Goal: Task Accomplishment & Management: Manage account settings

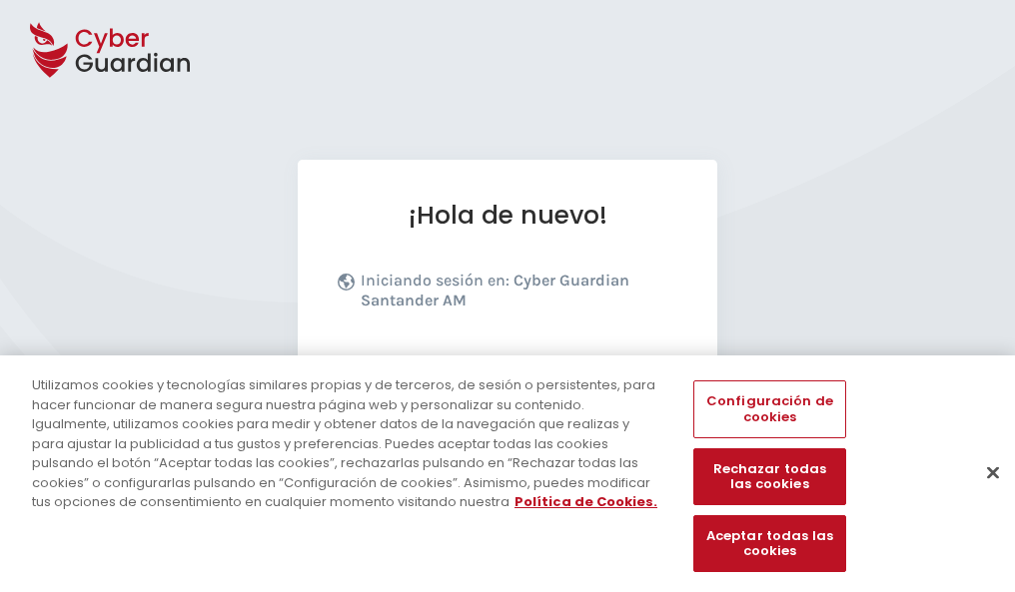
scroll to position [245, 0]
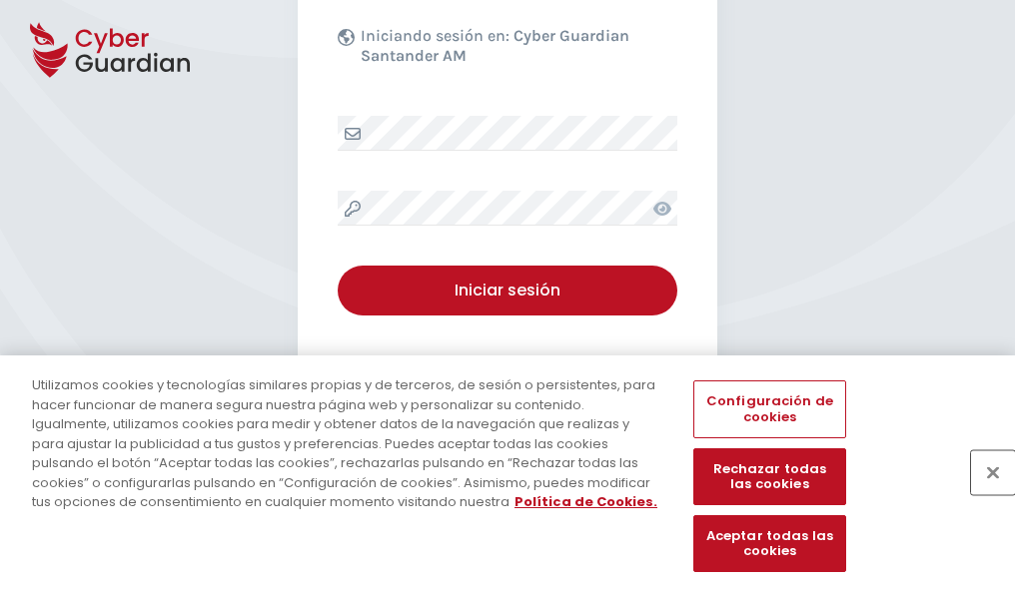
click at [983, 493] on button "Cerrar" at bounding box center [993, 472] width 44 height 44
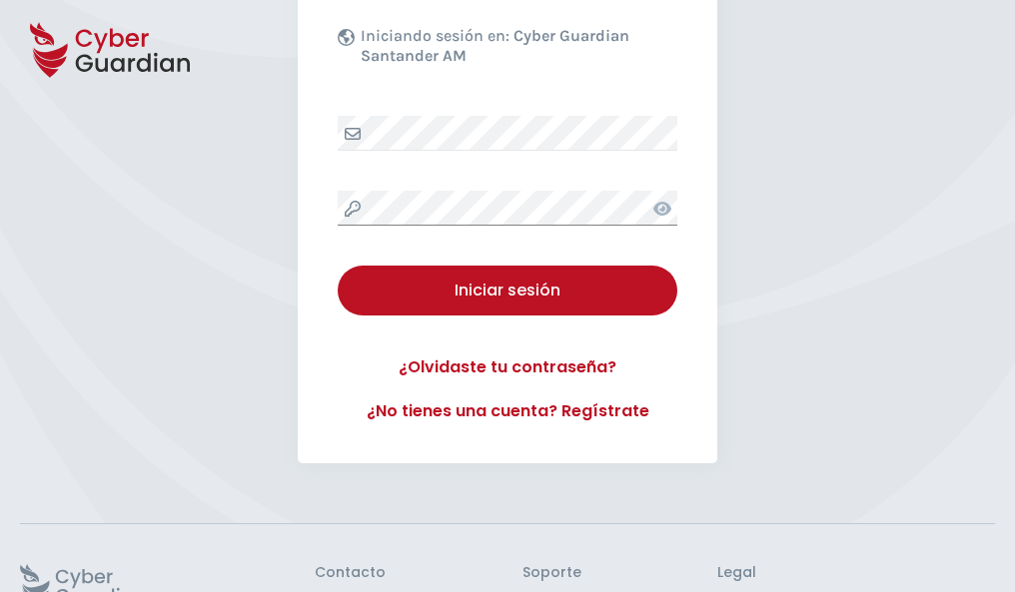
scroll to position [388, 0]
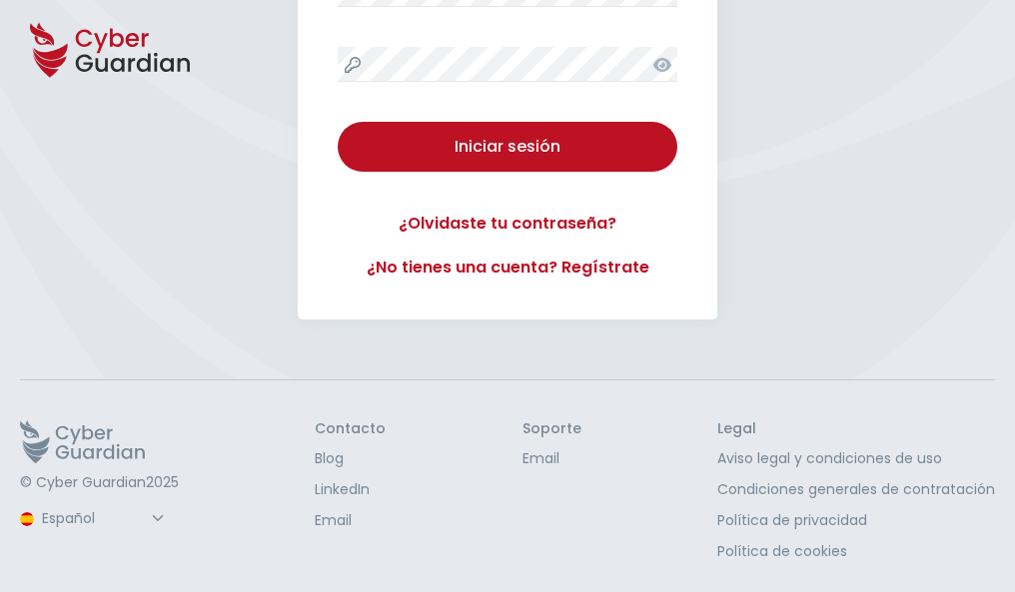
click at [338, 122] on button "Iniciar sesión" at bounding box center [508, 147] width 340 height 50
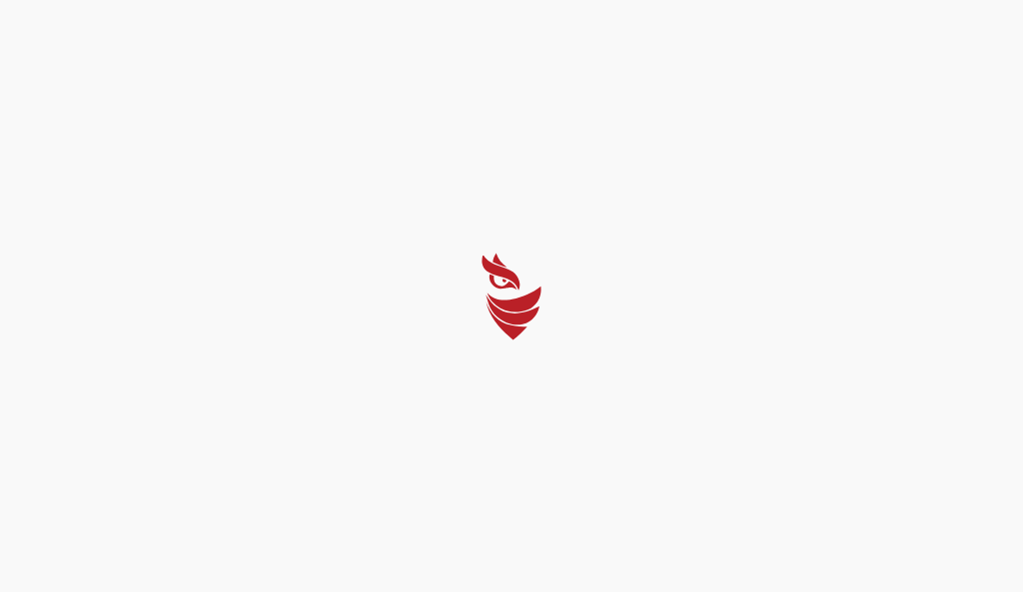
select select "Português (BR)"
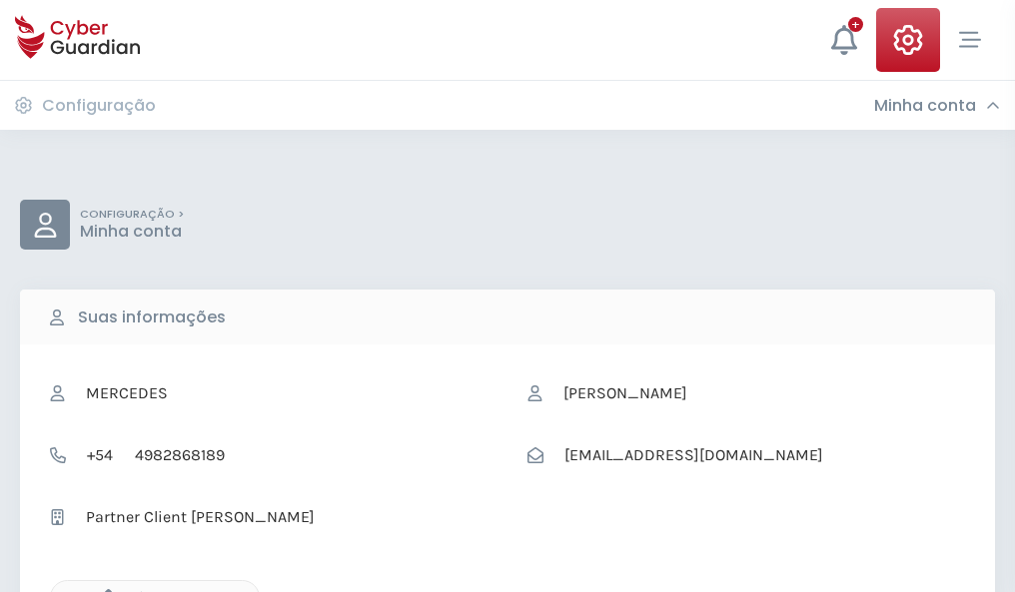
click at [103, 590] on icon "button" at bounding box center [103, 597] width 17 height 17
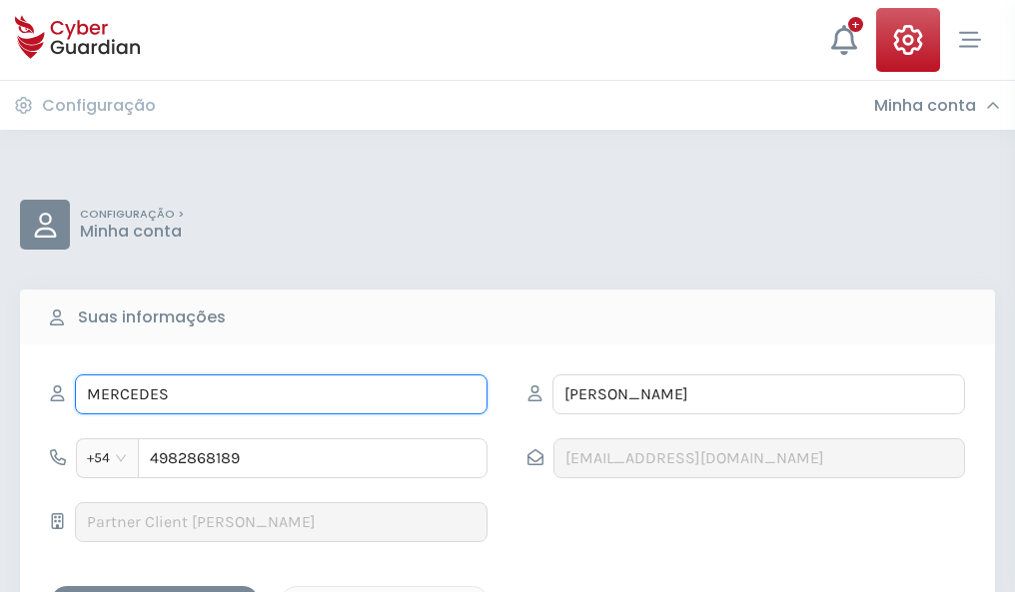
click at [281, 394] on input "MERCEDES" at bounding box center [281, 395] width 412 height 40
type input "M"
type input "Pascual"
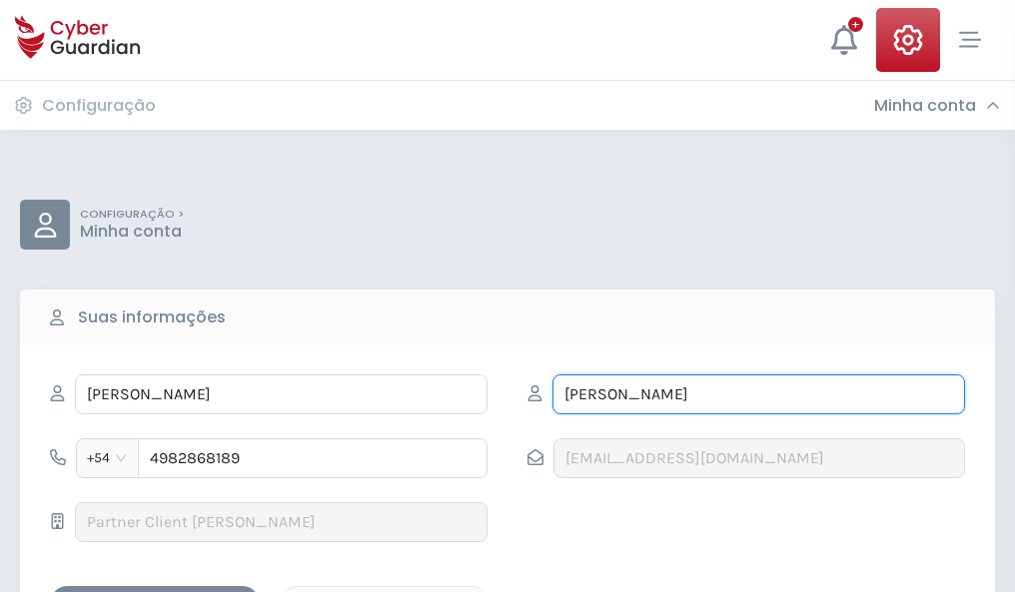
click at [758, 394] on input "GARCIA" at bounding box center [758, 395] width 412 height 40
type input "G"
type input "Perales"
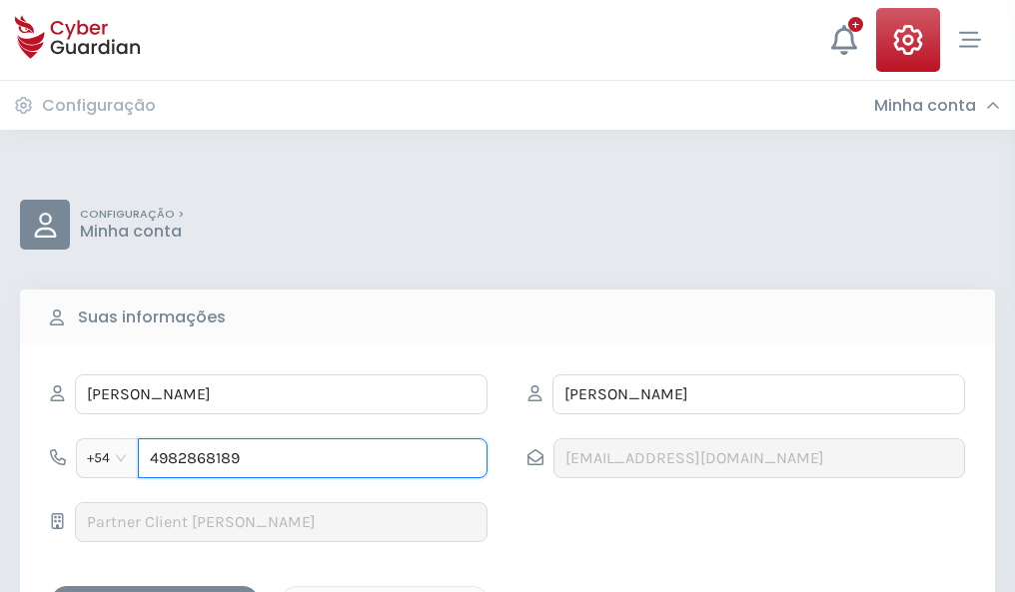
click at [313, 458] on input "4982868189" at bounding box center [313, 458] width 350 height 40
type input "4"
type input "4824111160"
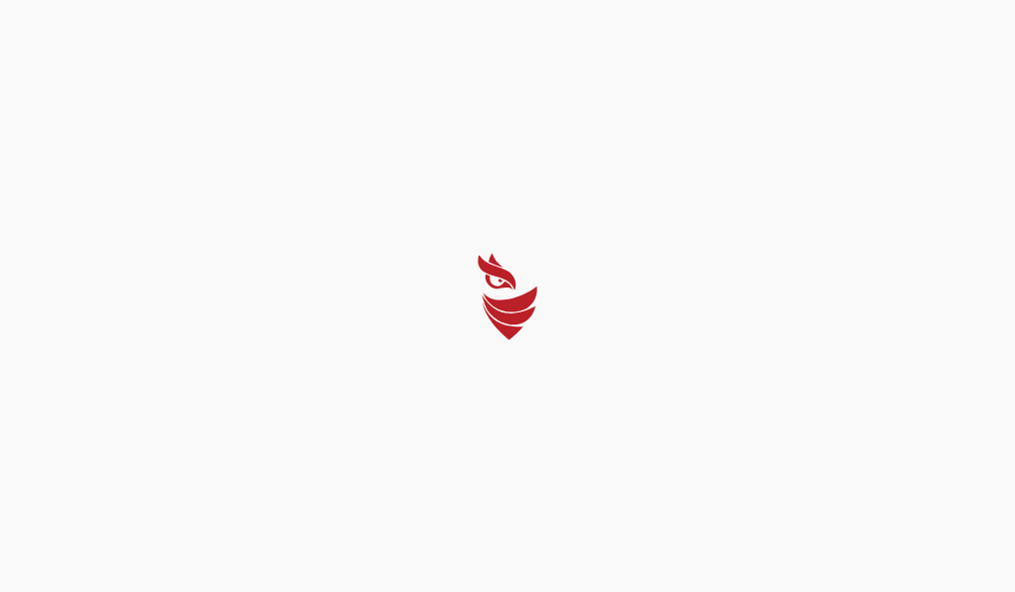
select select "Português (BR)"
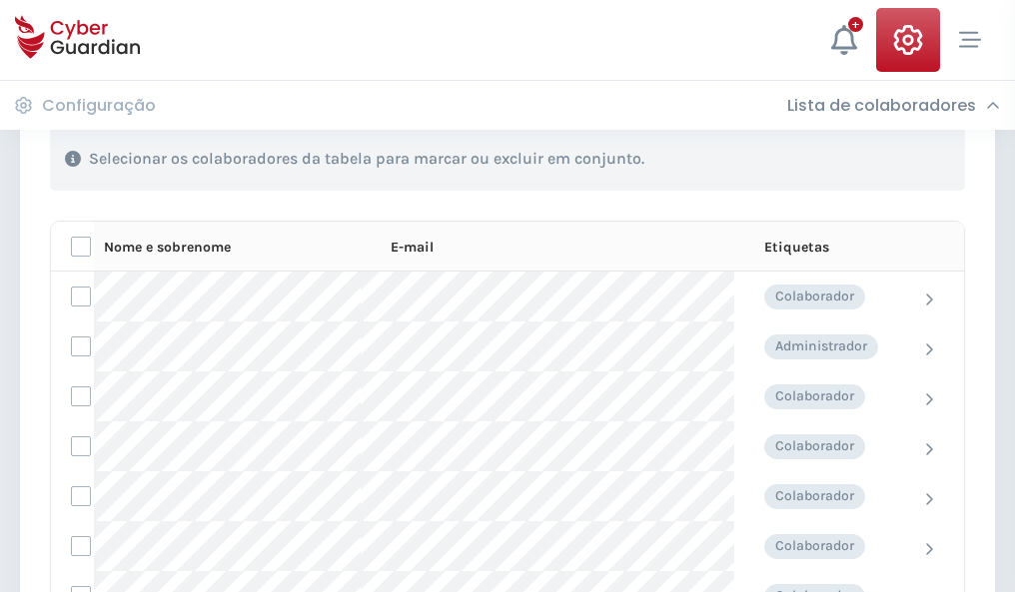
scroll to position [855, 0]
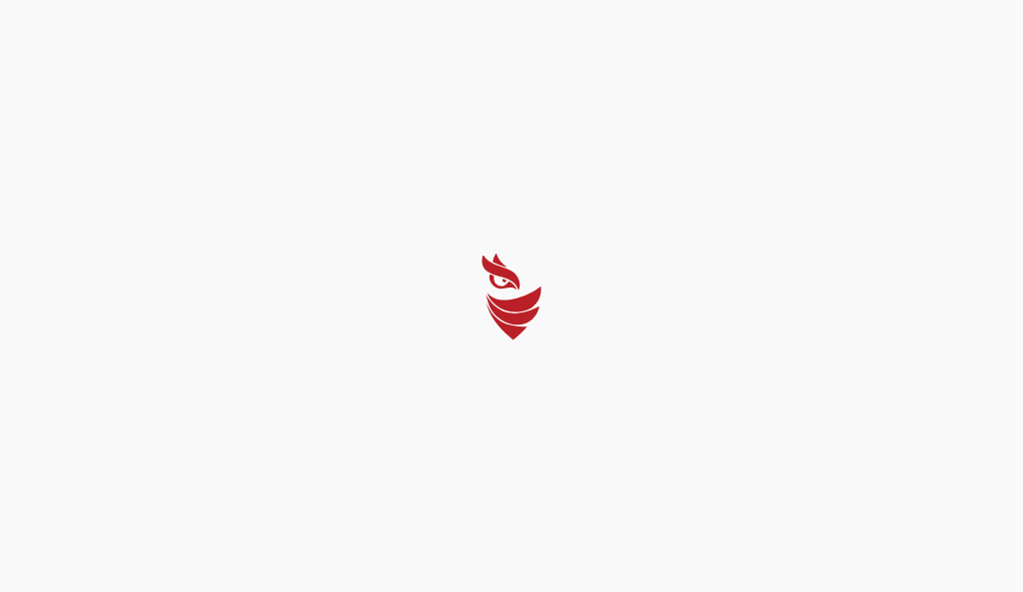
select select "Português (BR)"
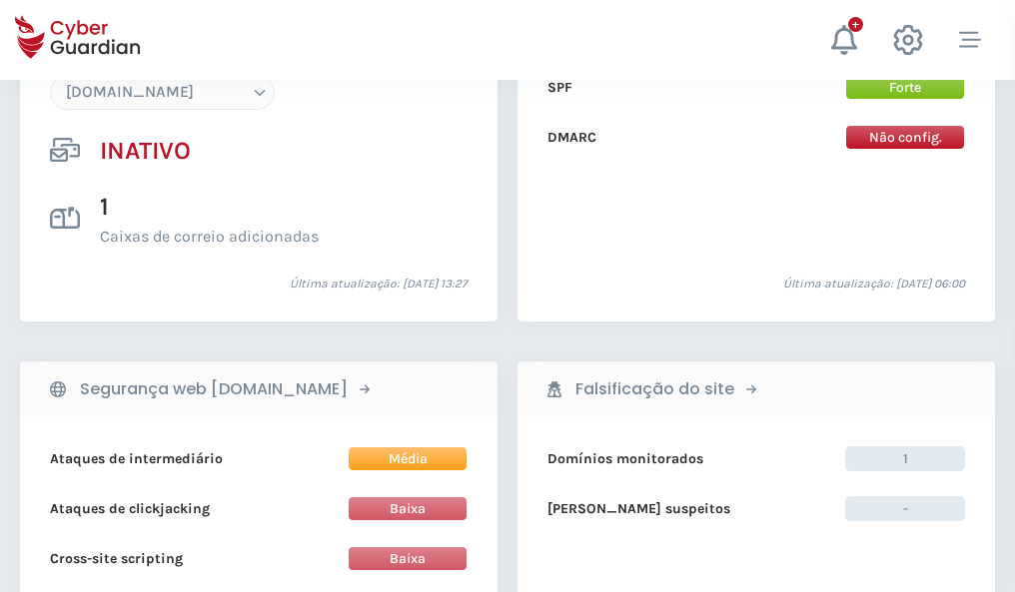
scroll to position [1880, 0]
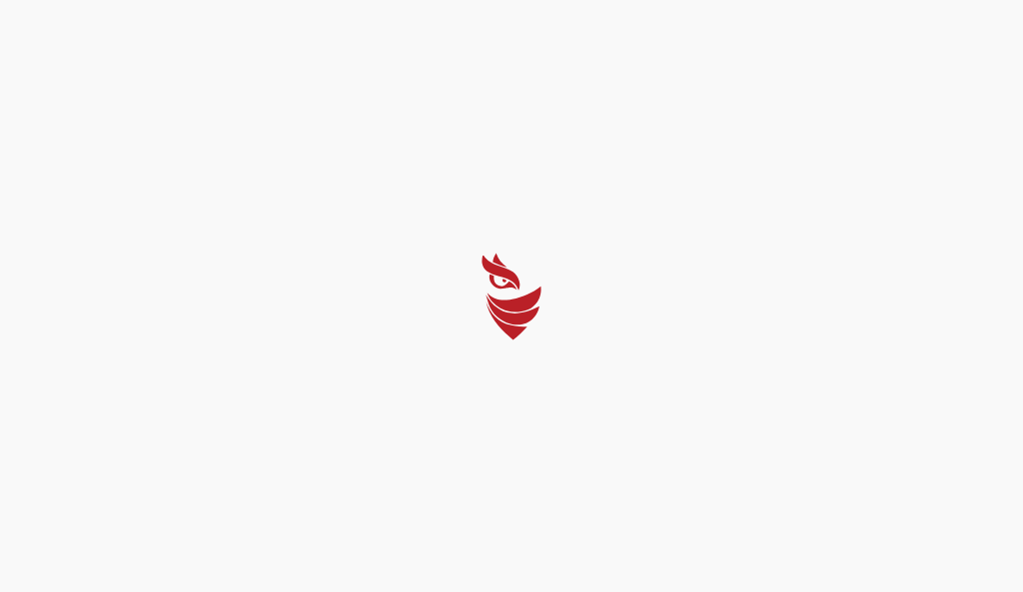
select select "Português (BR)"
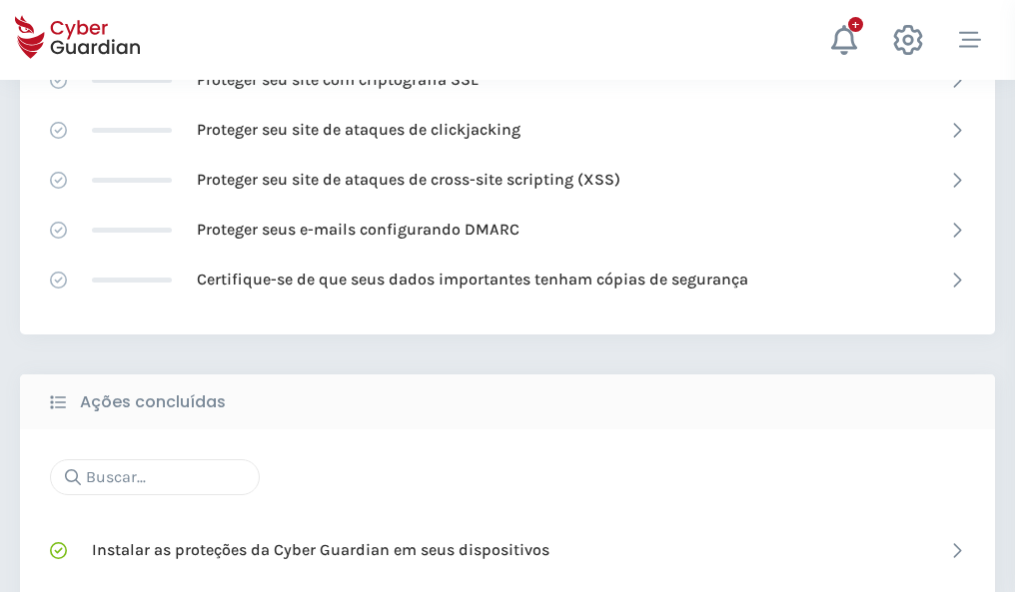
scroll to position [1330, 0]
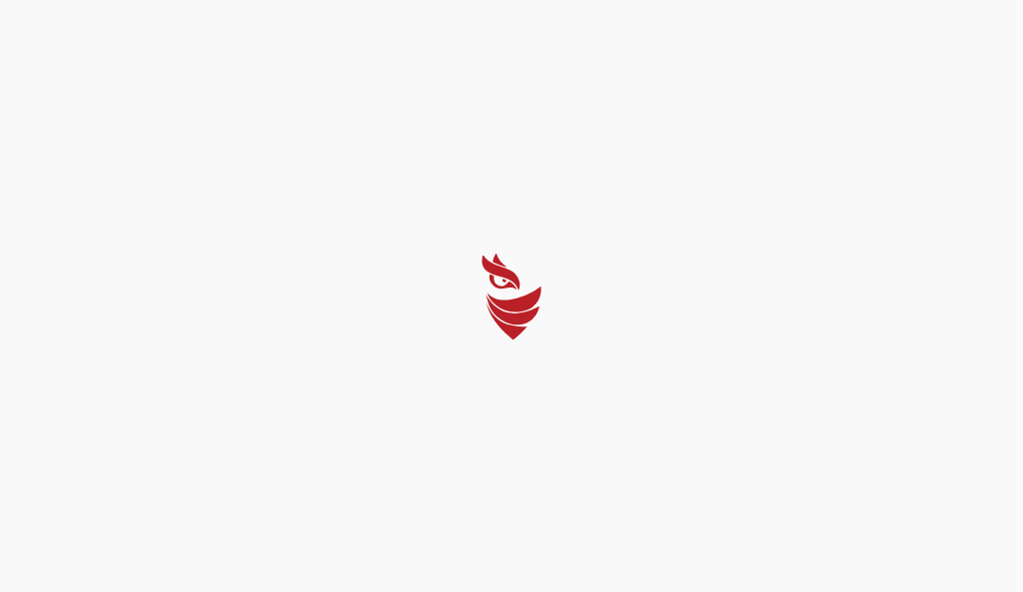
select select "Português (BR)"
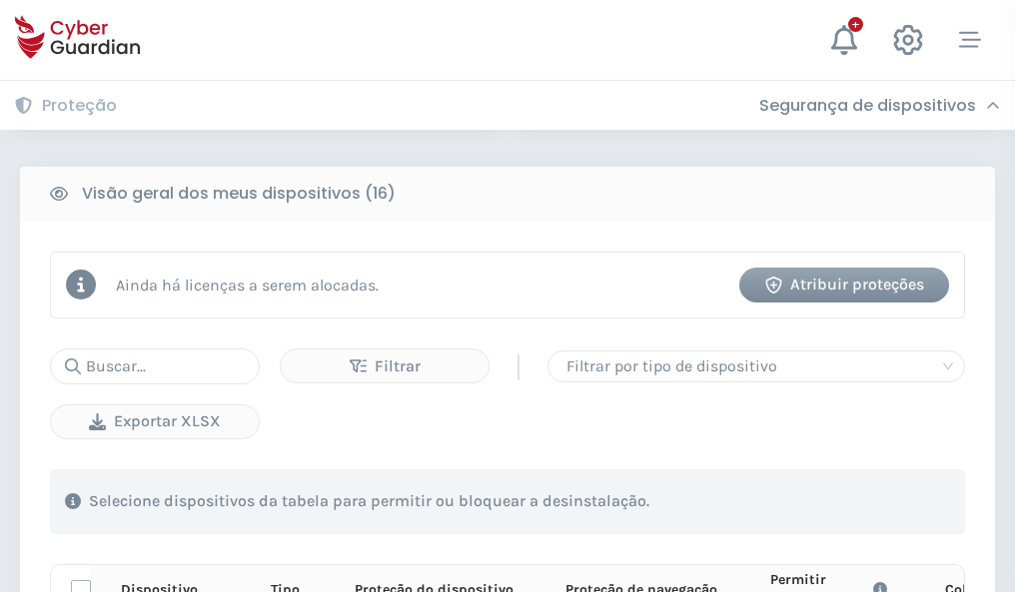
scroll to position [1765, 0]
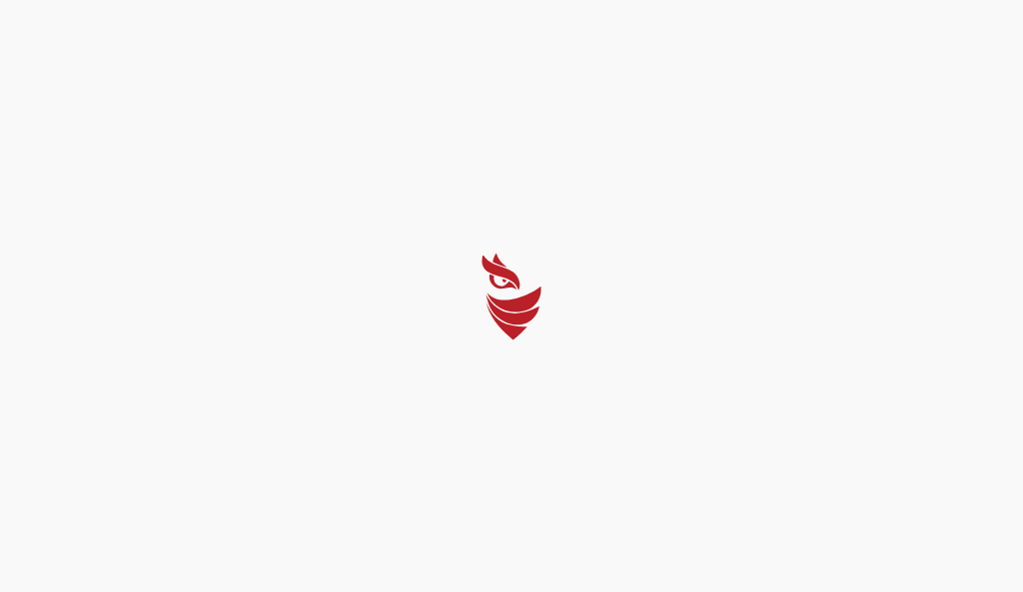
select select "Português (BR)"
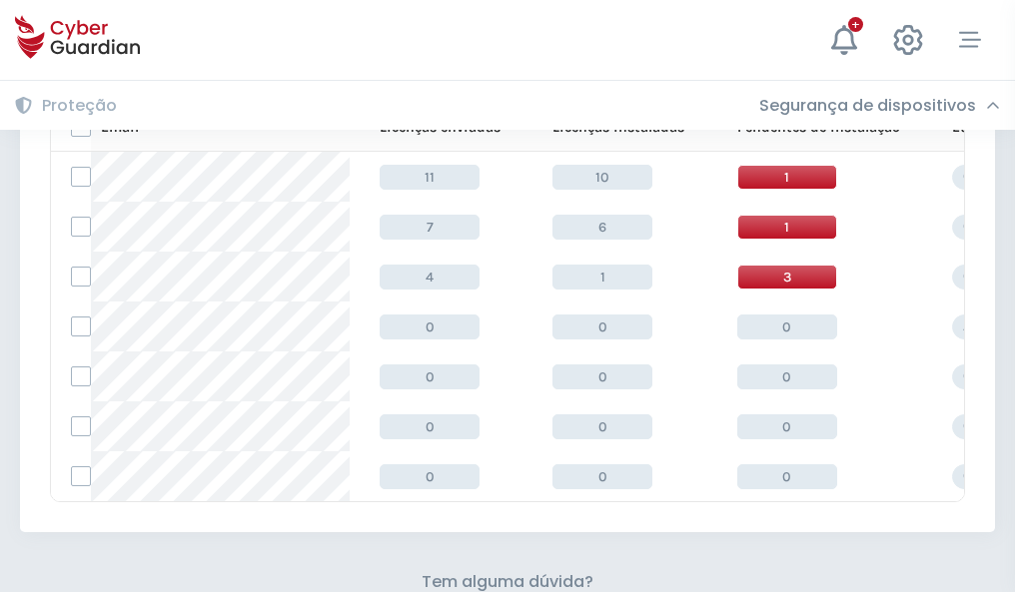
scroll to position [877, 0]
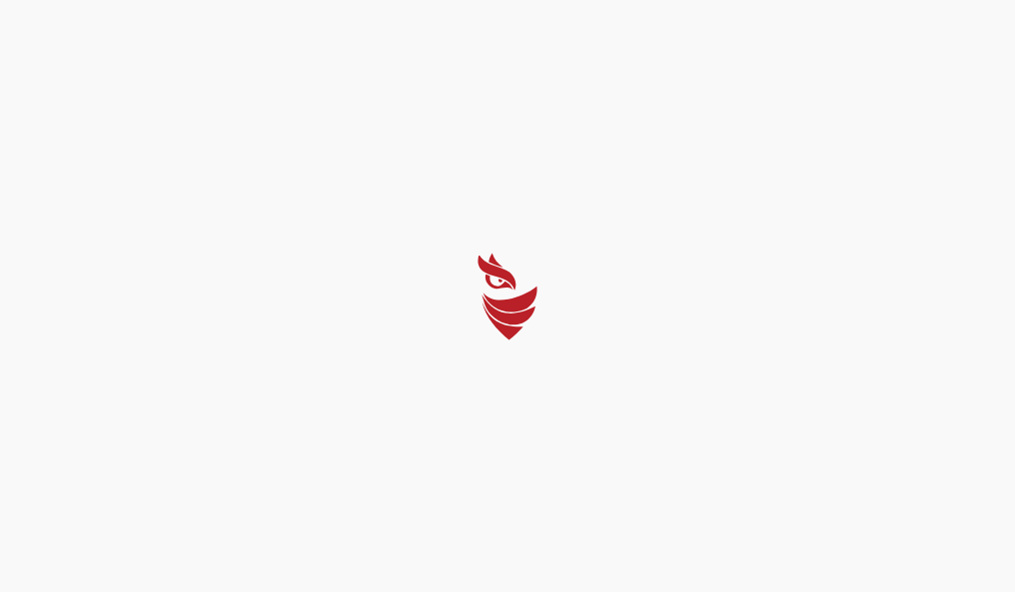
select select "Português (BR)"
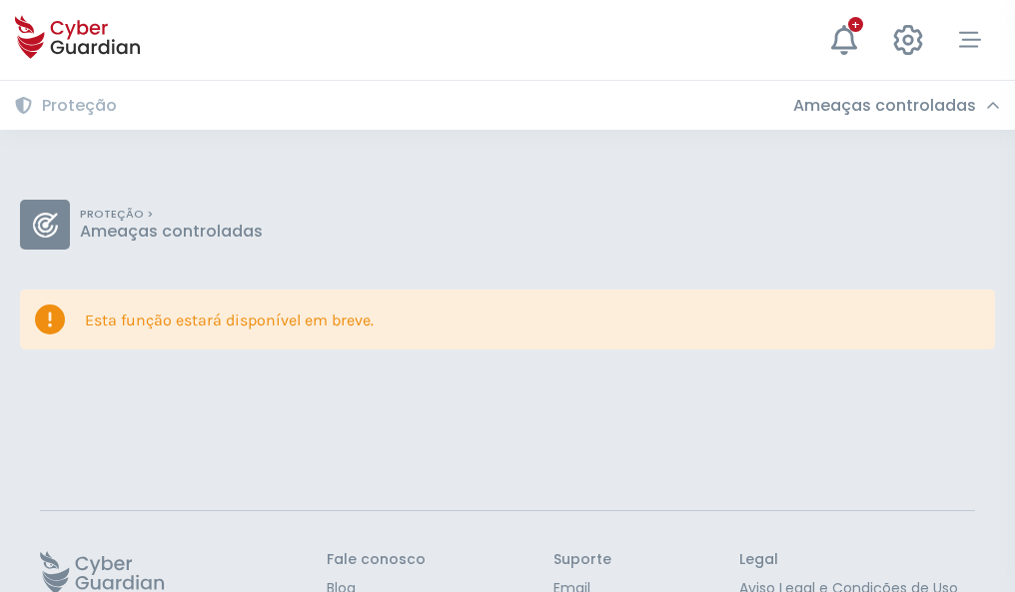
scroll to position [130, 0]
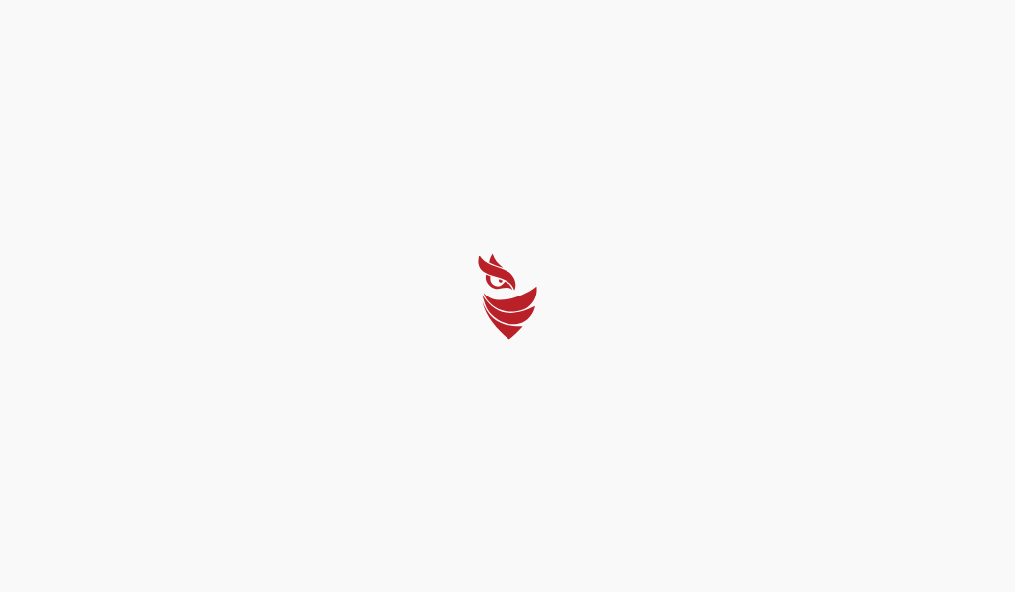
select select "Português (BR)"
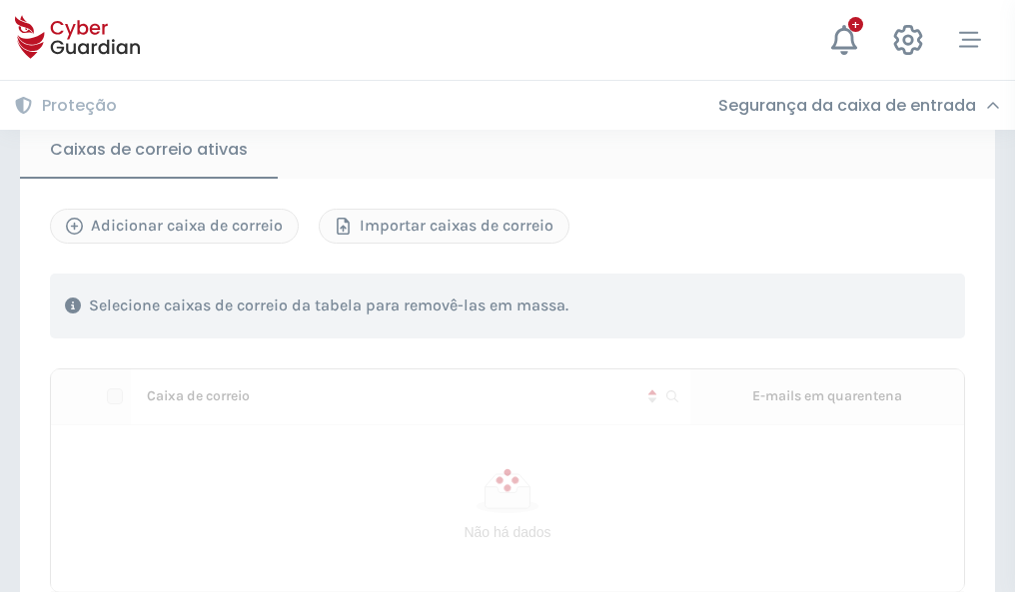
scroll to position [1693, 0]
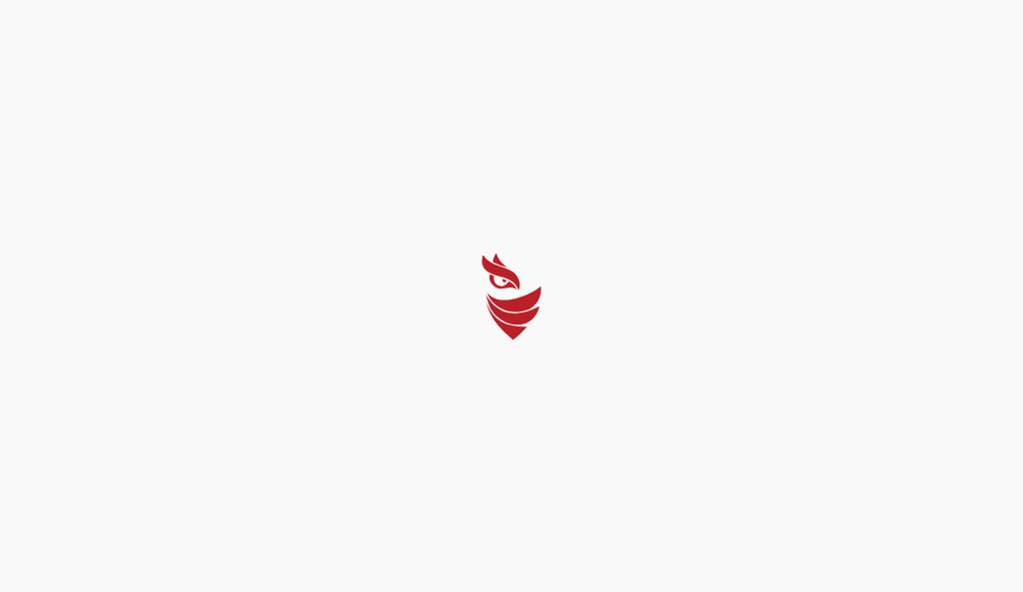
select select "Português (BR)"
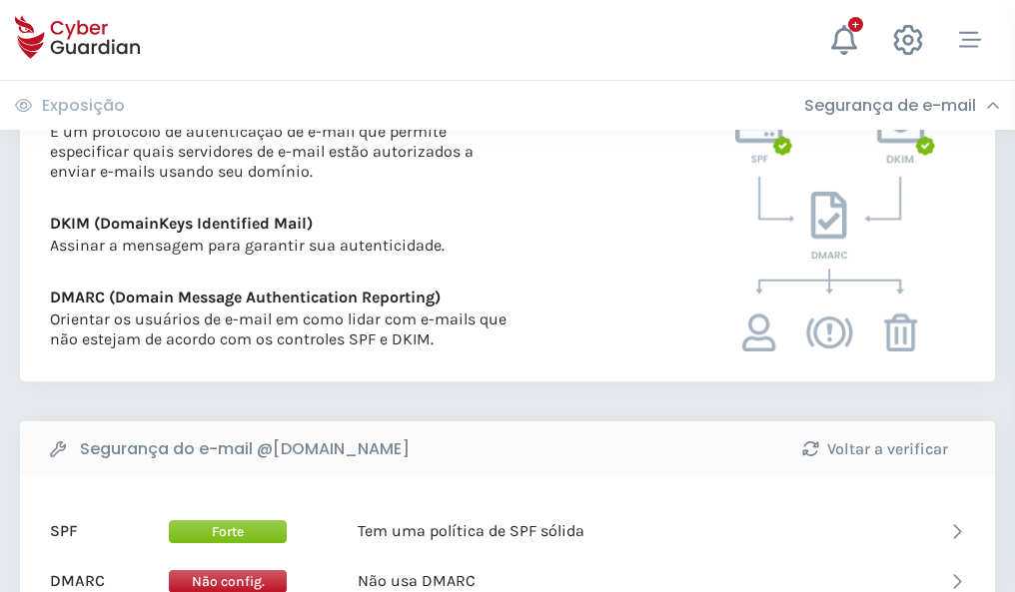
scroll to position [1078, 0]
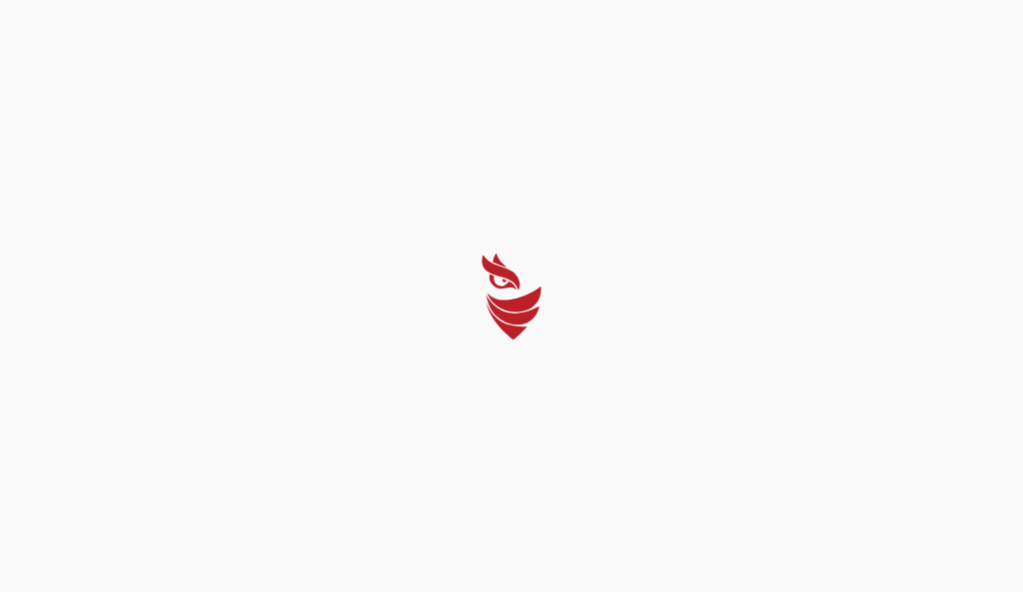
select select "Português (BR)"
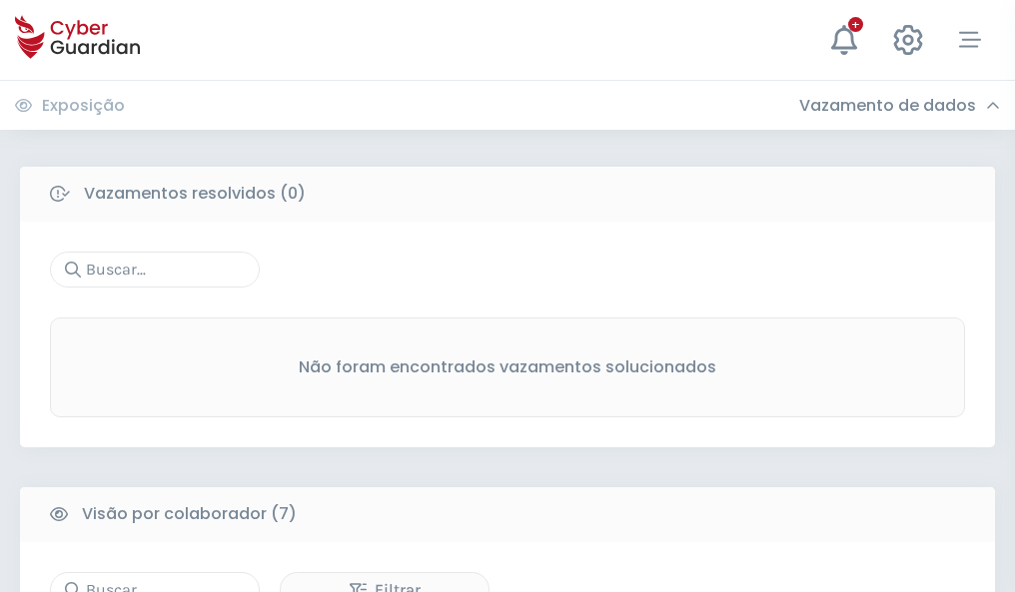
scroll to position [1652, 0]
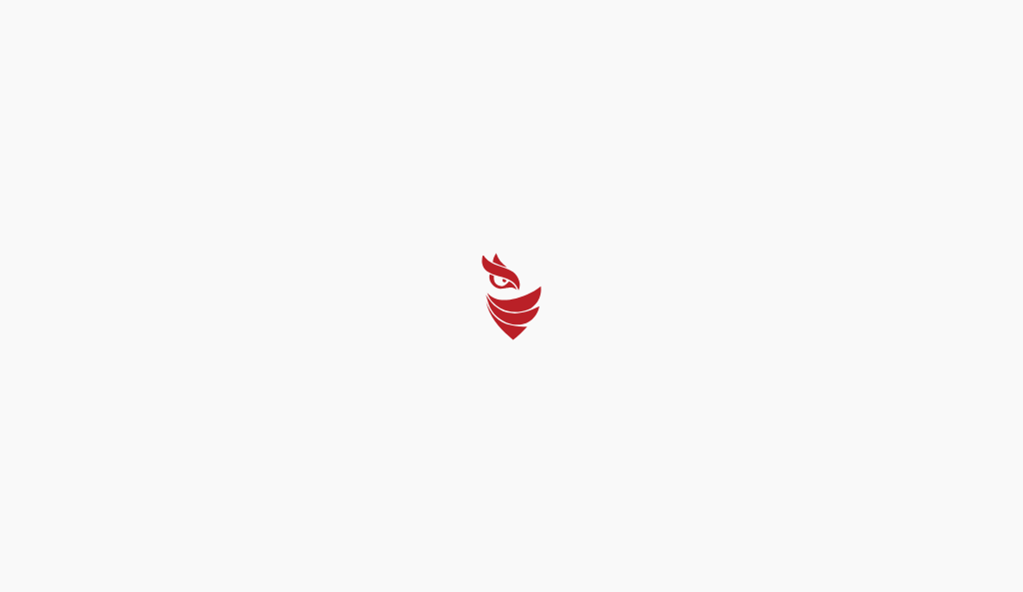
select select "Português (BR)"
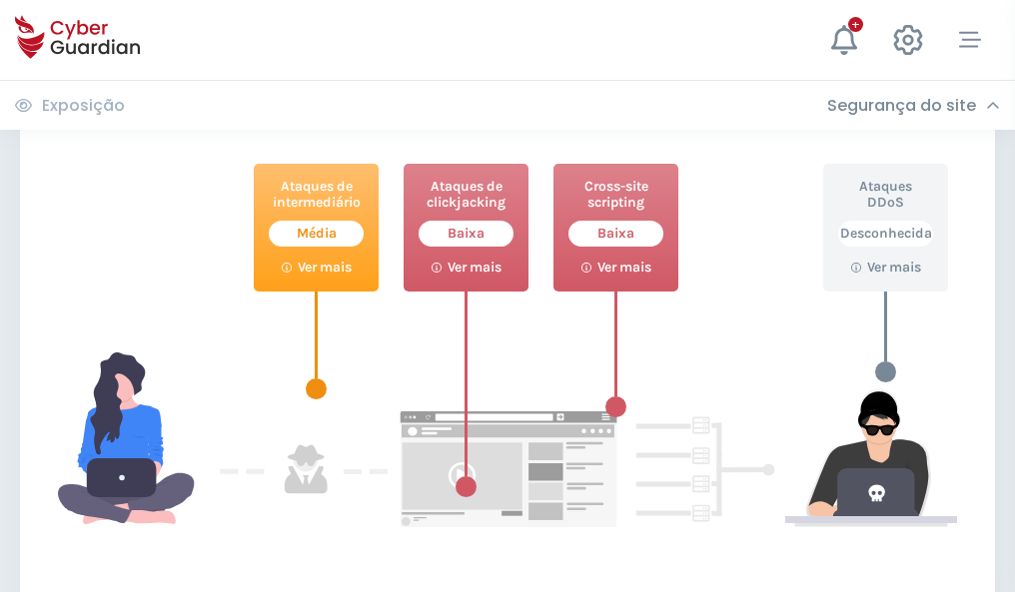
scroll to position [1088, 0]
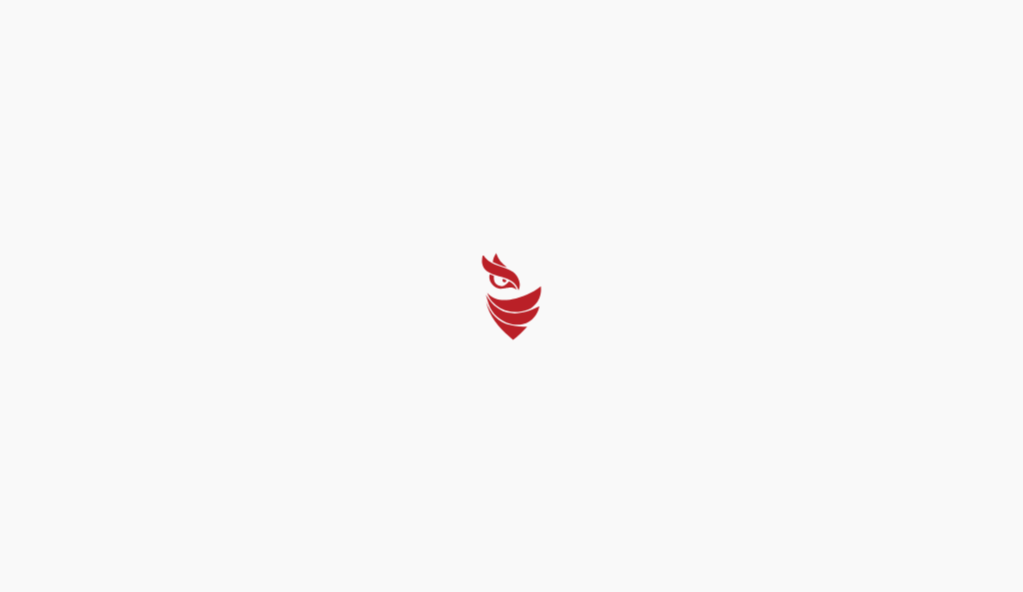
select select "Português (BR)"
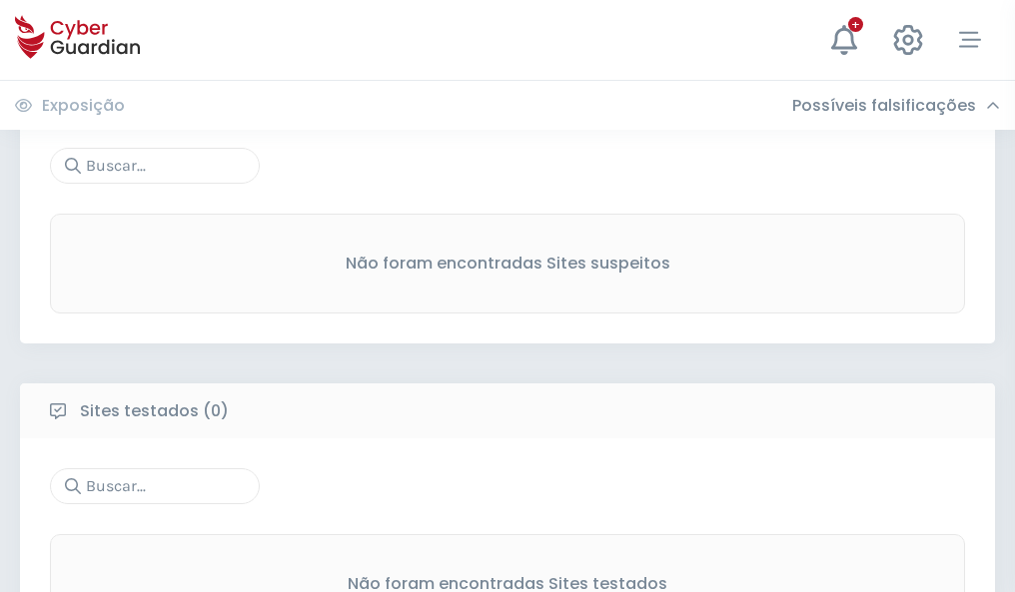
scroll to position [1045, 0]
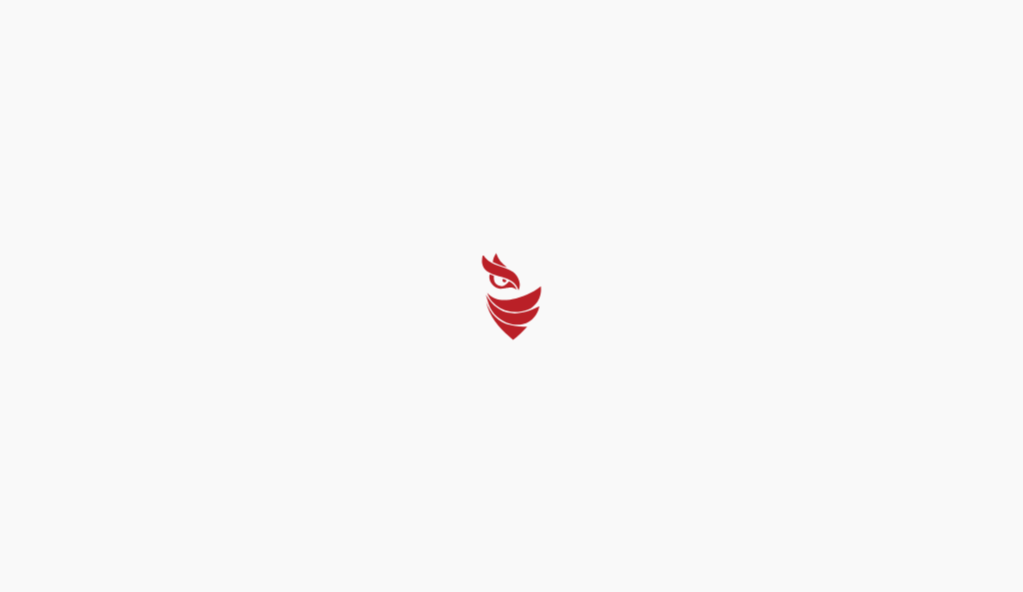
select select "Português (BR)"
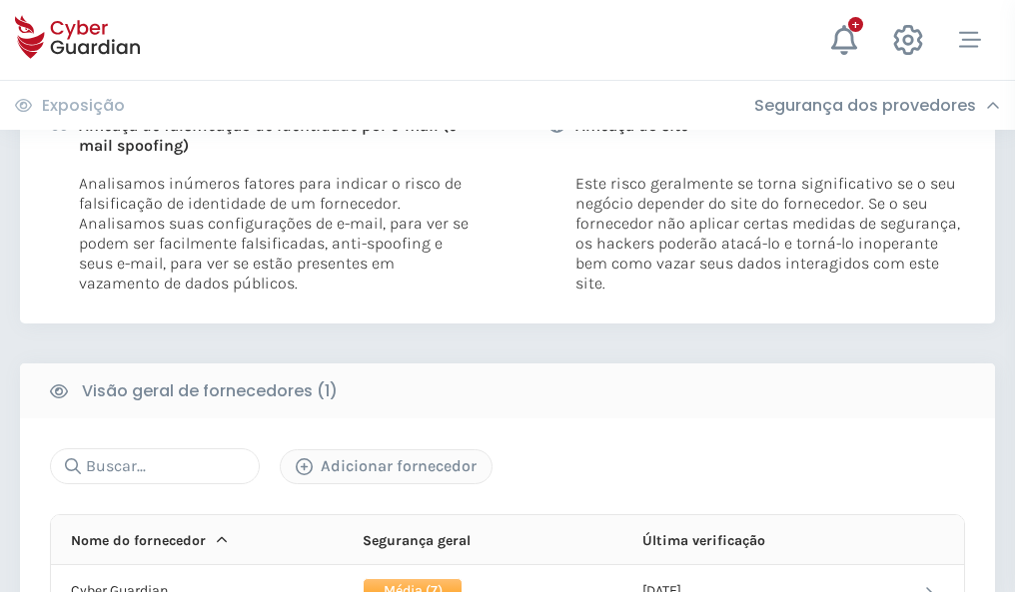
scroll to position [1018, 0]
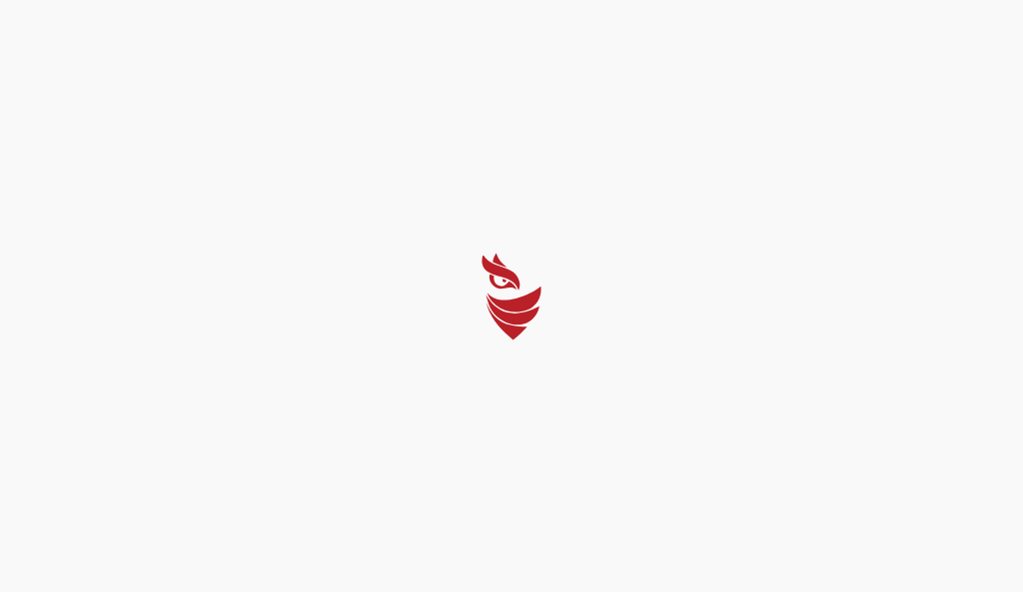
select select "Português (BR)"
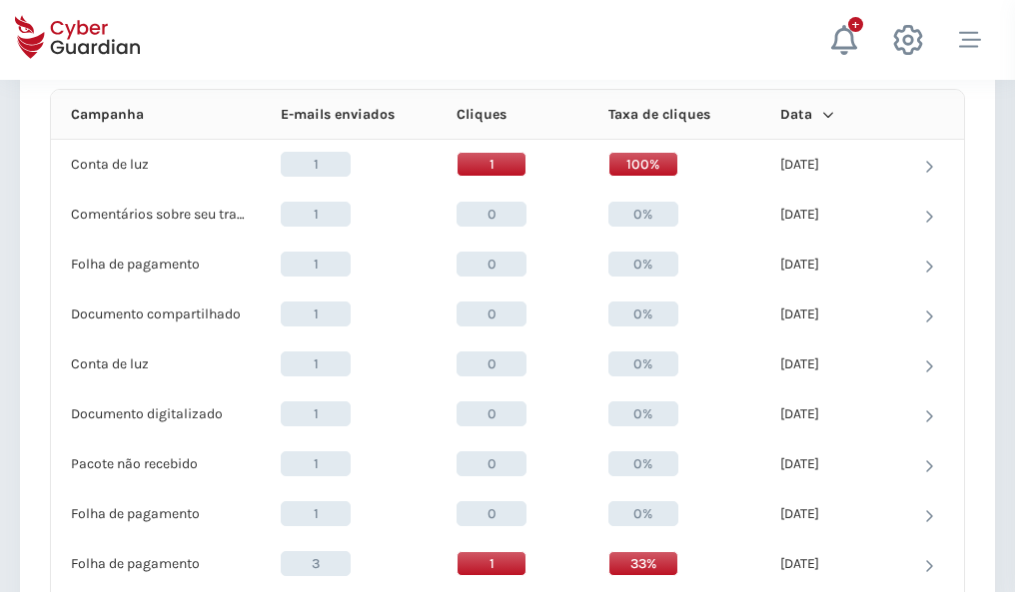
scroll to position [1791, 0]
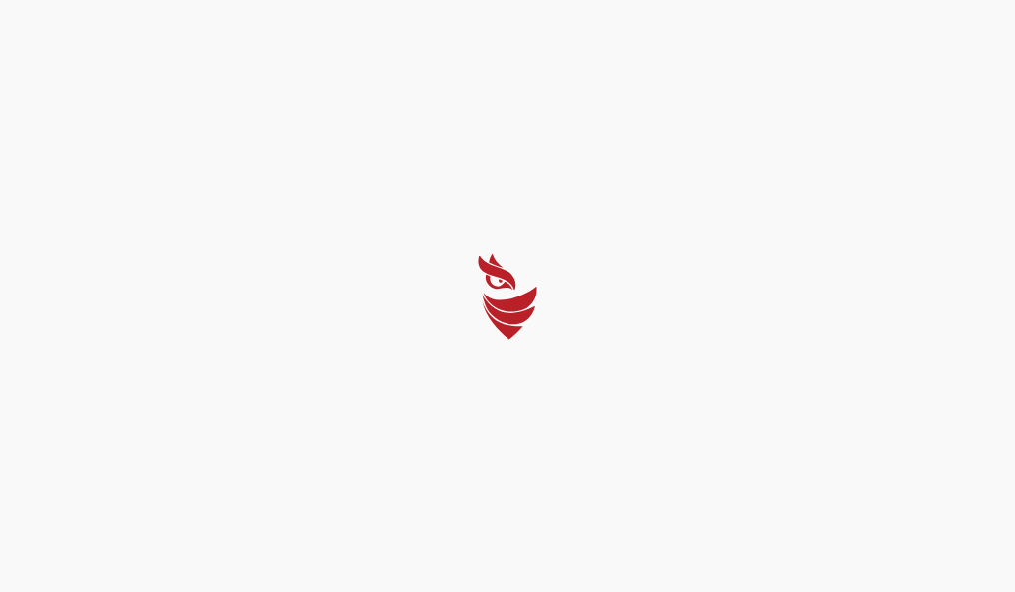
select select "Português (BR)"
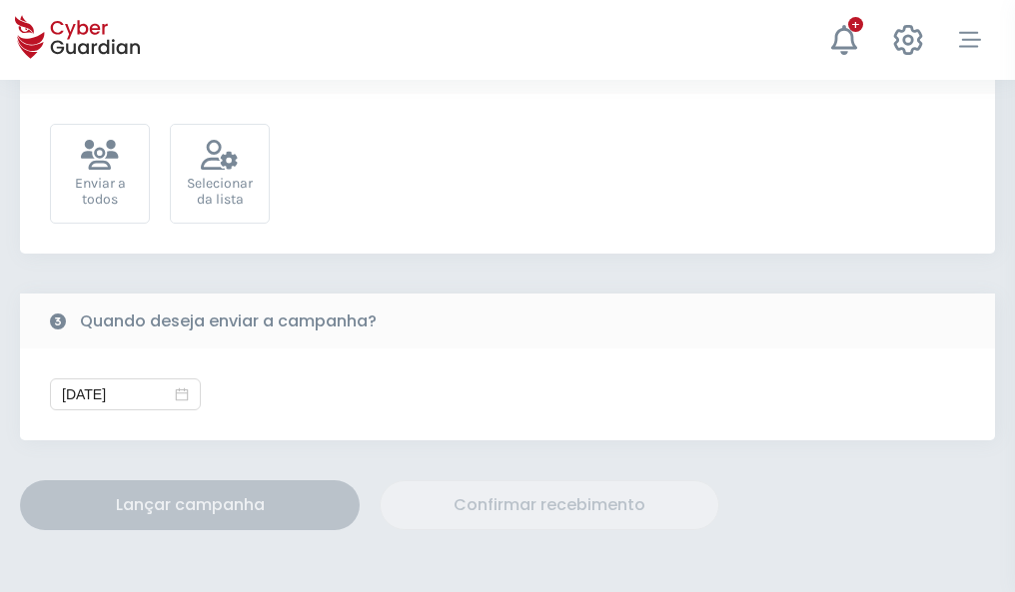
scroll to position [731, 0]
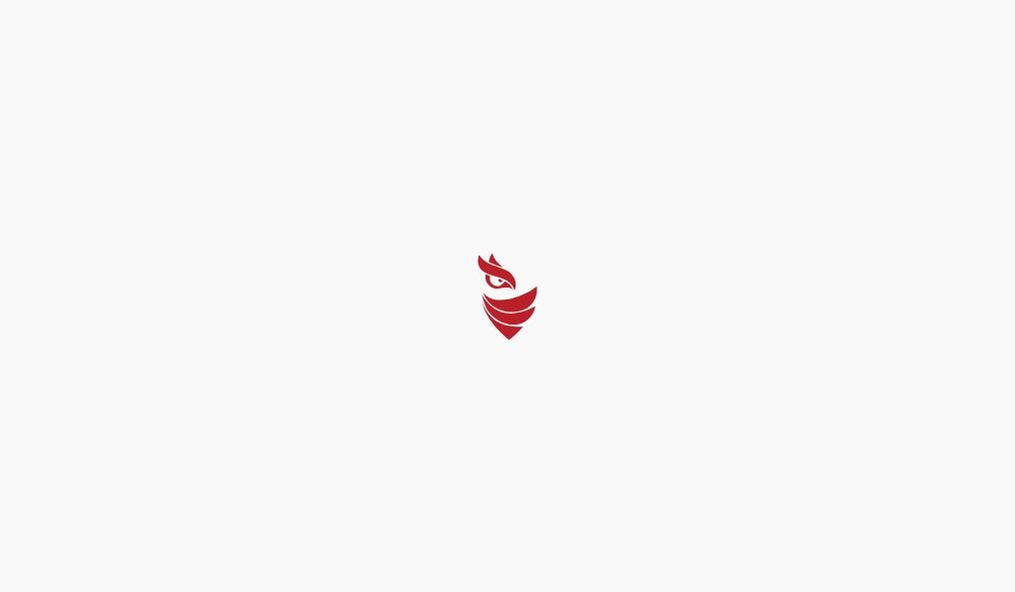
select select "Português (BR)"
